Goal: Information Seeking & Learning: Learn about a topic

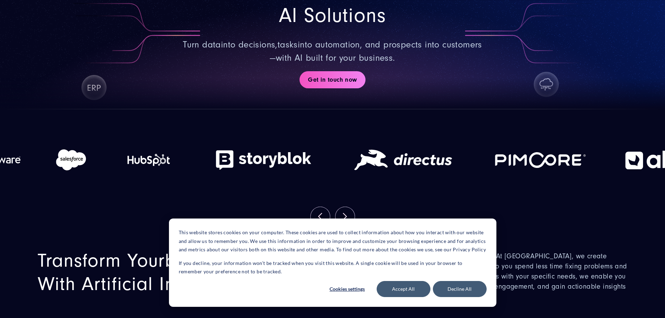
scroll to position [174, 0]
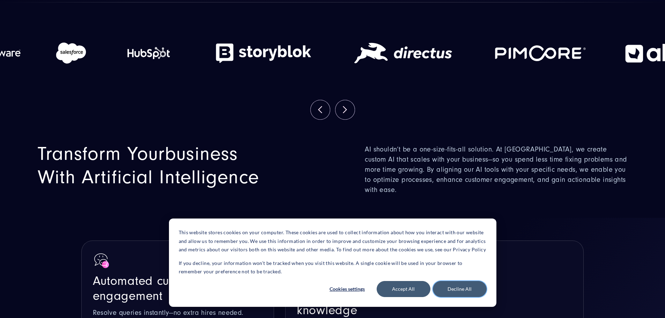
click at [463, 285] on button "Decline All" at bounding box center [460, 289] width 54 height 16
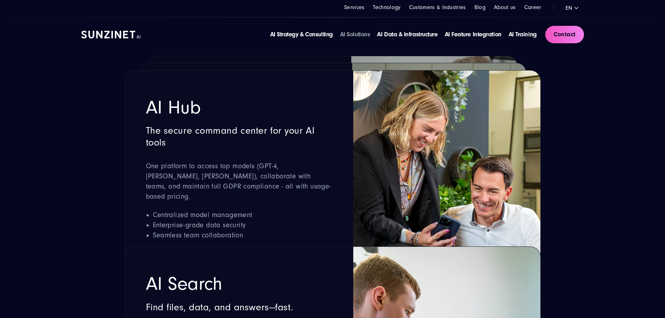
scroll to position [1186, 0]
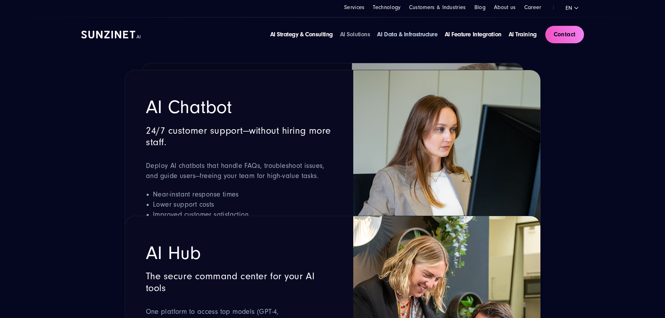
click at [377, 34] on link "AI Data & Infrastructure" at bounding box center [407, 34] width 60 height 7
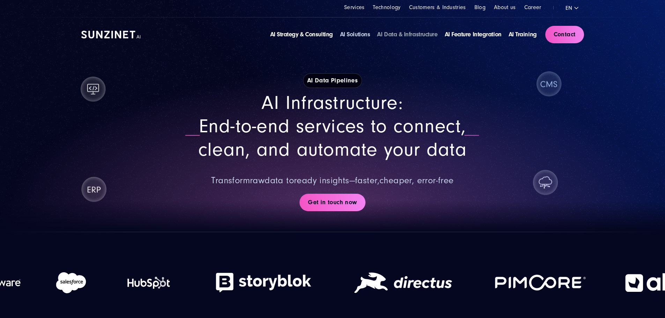
click at [340, 36] on link "AI Solutions" at bounding box center [355, 34] width 30 height 7
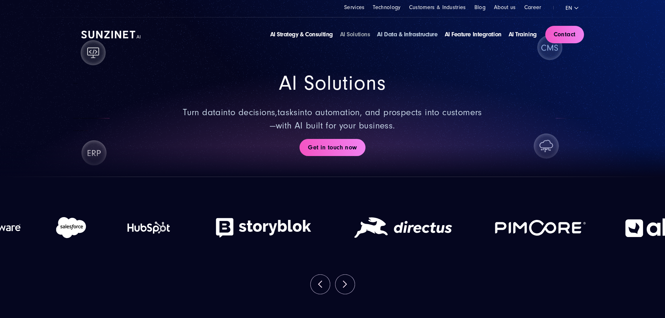
click at [388, 32] on link "AI Data & Infrastructure" at bounding box center [407, 34] width 60 height 7
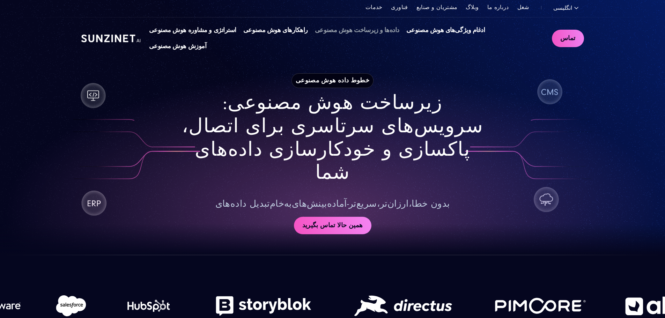
click at [410, 164] on font "سرویس‌های سرتاسری برای اتصال، پاکسازی و خودکارسازی داده‌های شما" at bounding box center [332, 149] width 301 height 68
click at [214, 34] on font "استراتژی و مشاوره هوش مصنوعی" at bounding box center [192, 30] width 87 height 7
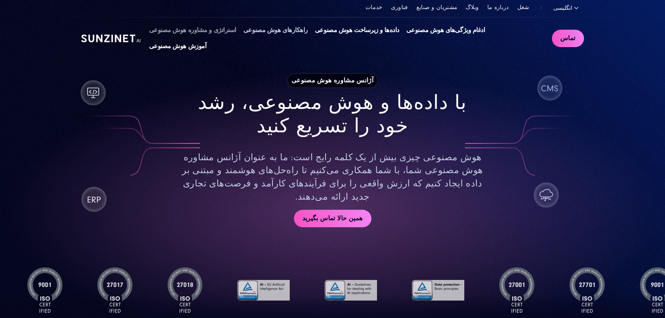
click at [307, 34] on font "راهکارهای هوش مصنوعی" at bounding box center [275, 30] width 65 height 7
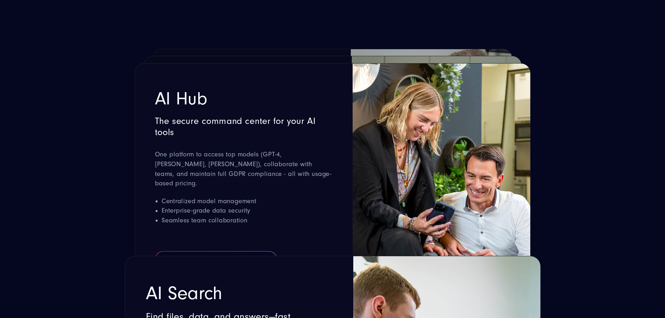
scroll to position [1535, 0]
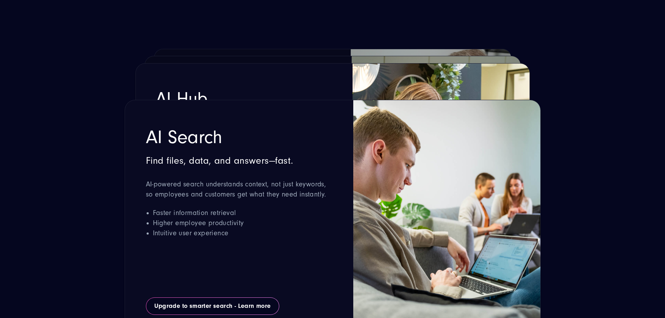
click at [581, 85] on section "Your AI Toolkit AI Knowledge Assistant Stop wasting time searching — get instan…" at bounding box center [332, 81] width 665 height 1615
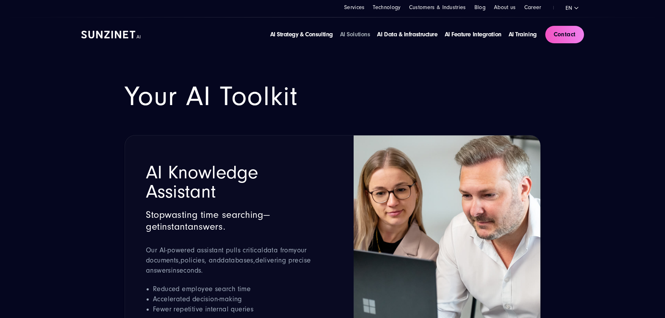
scroll to position [768, 0]
